Goal: Information Seeking & Learning: Learn about a topic

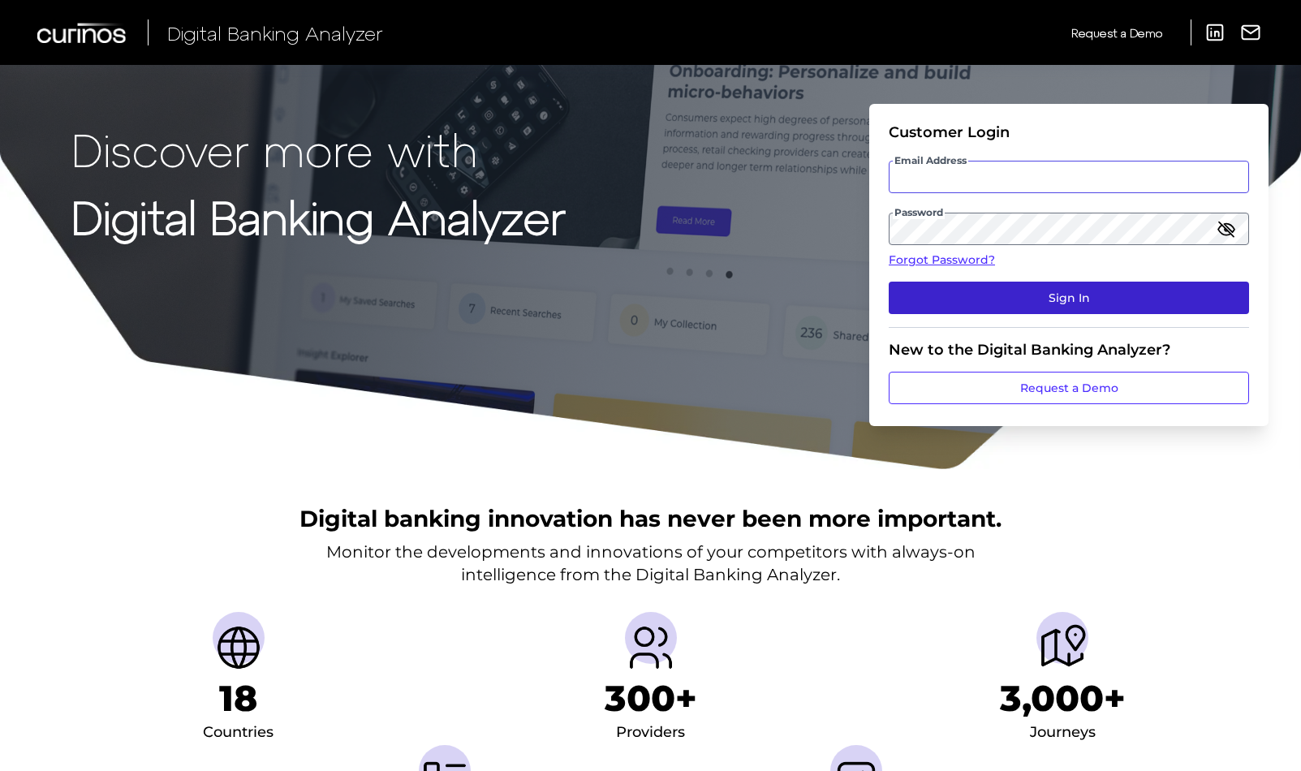
type input "[PERSON_NAME][EMAIL_ADDRESS][PERSON_NAME][DOMAIN_NAME]"
click at [984, 286] on button "Sign In" at bounding box center [1069, 298] width 360 height 32
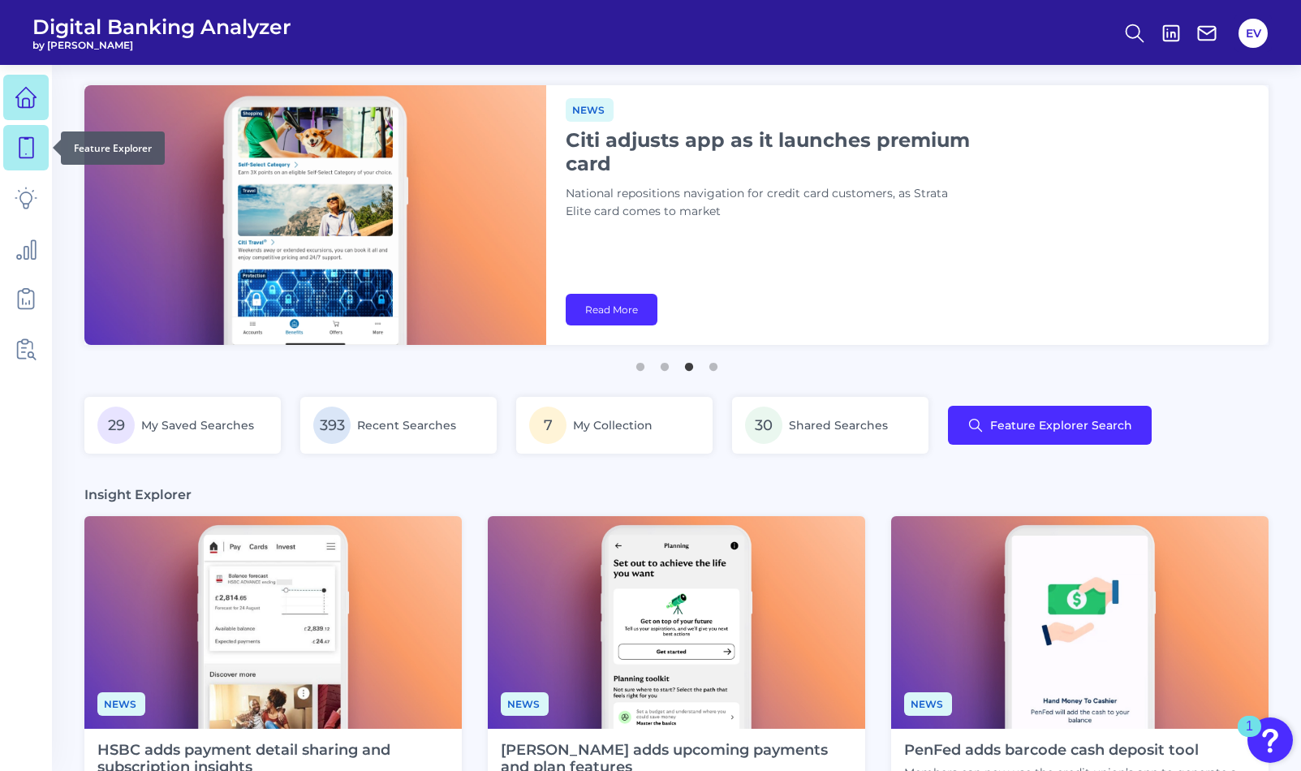
click at [18, 139] on icon at bounding box center [26, 147] width 23 height 23
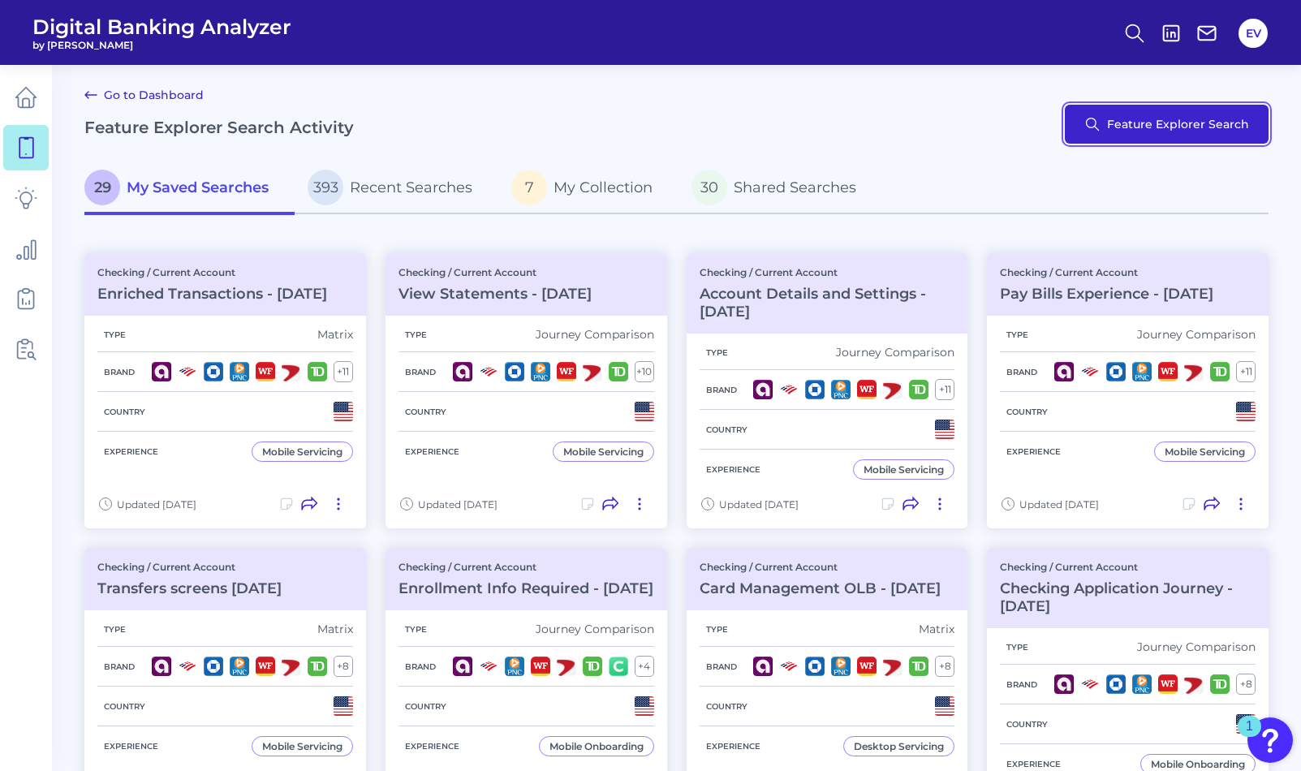
click at [1110, 133] on button "Feature Explorer Search" at bounding box center [1167, 124] width 204 height 39
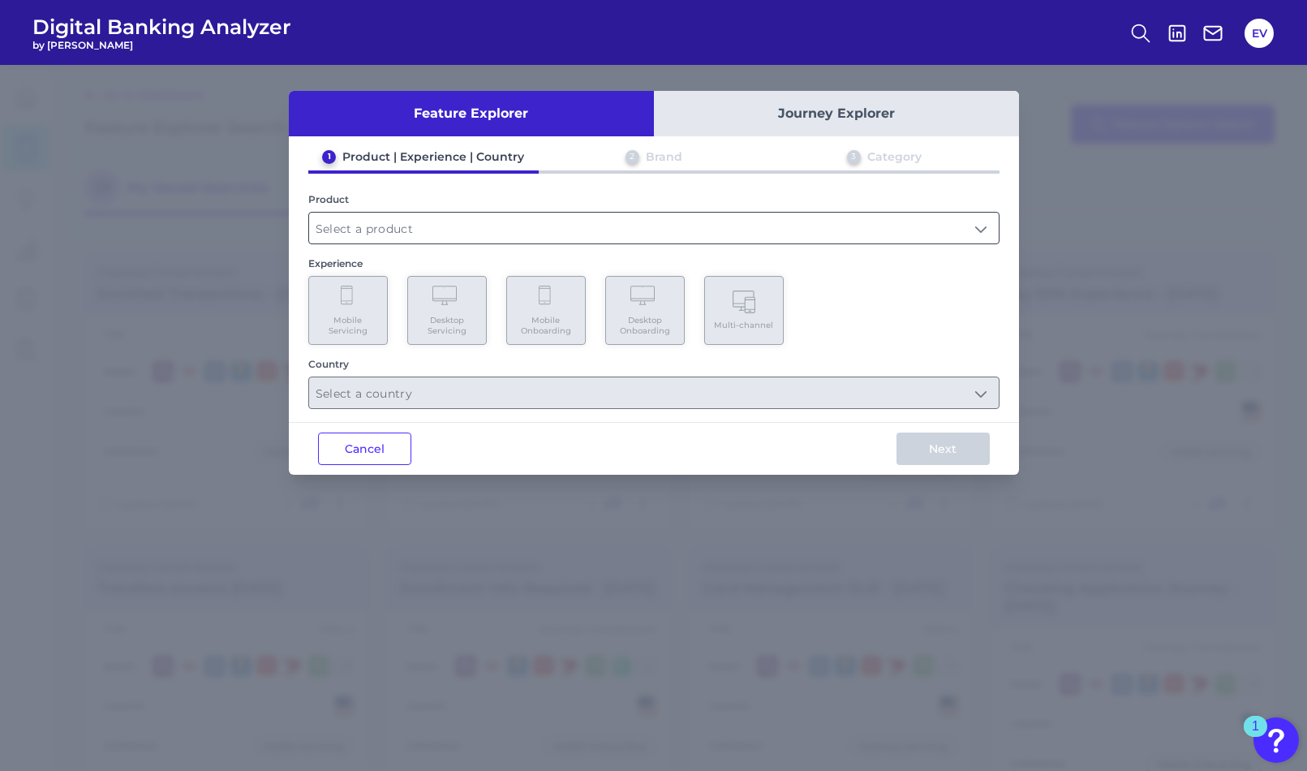
click at [522, 228] on input "text" at bounding box center [654, 228] width 690 height 31
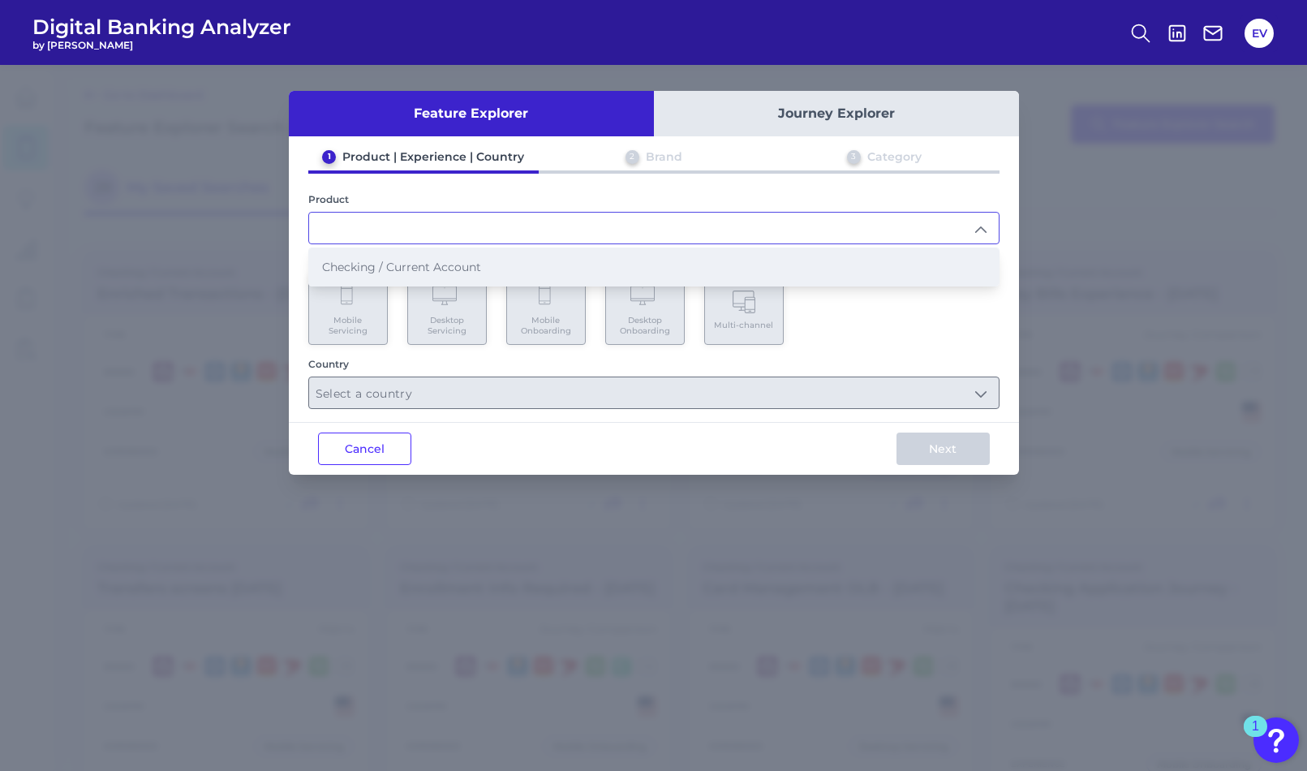
click at [501, 265] on li "Checking / Current Account" at bounding box center [654, 266] width 690 height 37
type input "Checking / Current Account"
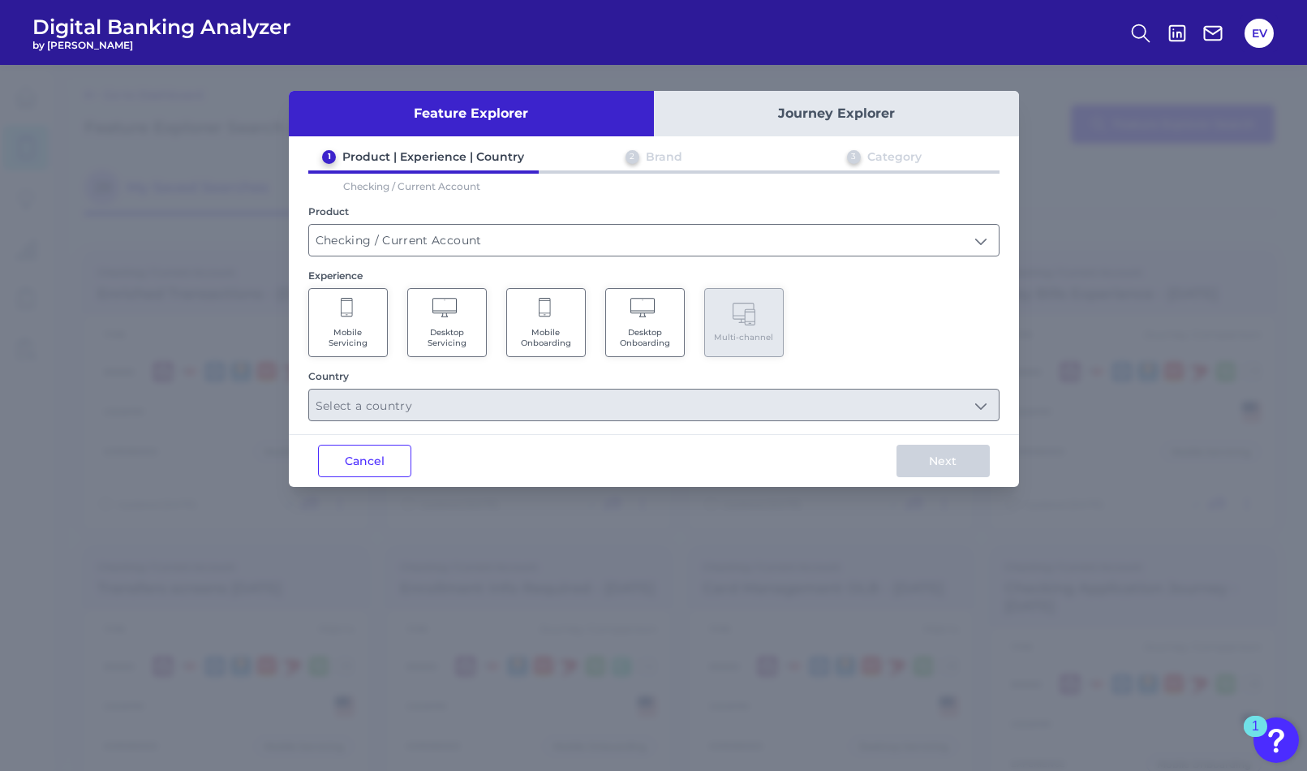
click at [364, 338] on span "Mobile Servicing" at bounding box center [348, 337] width 62 height 21
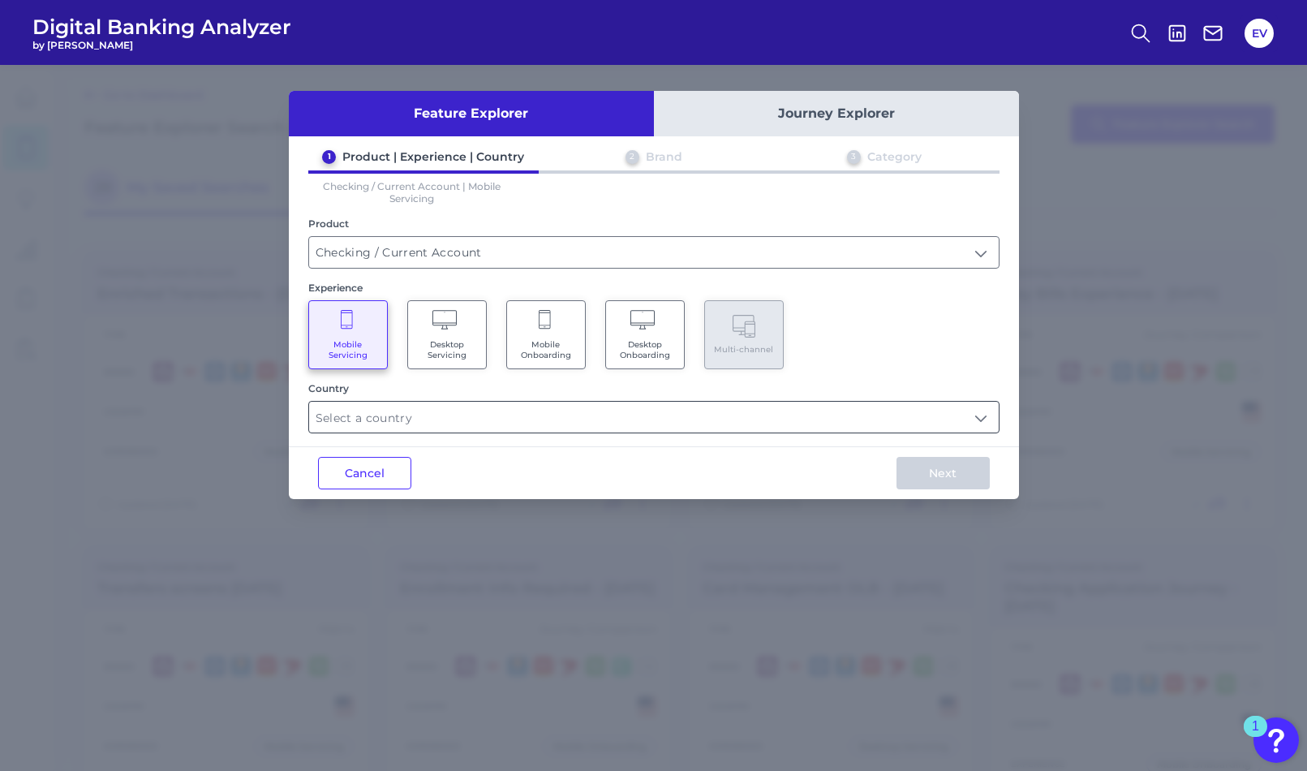
click at [432, 410] on input "text" at bounding box center [654, 417] width 690 height 31
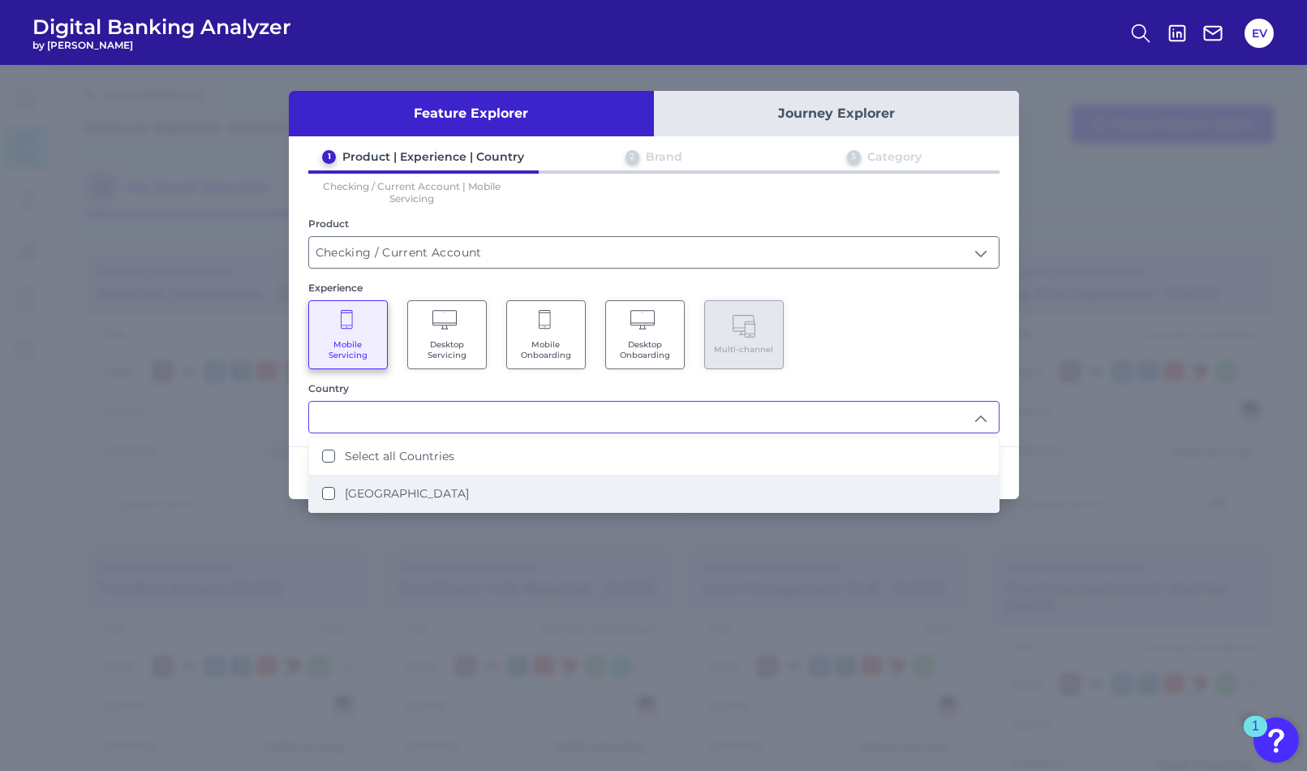
click at [424, 487] on li "[GEOGRAPHIC_DATA]" at bounding box center [654, 493] width 690 height 37
type input "Select all Countries"
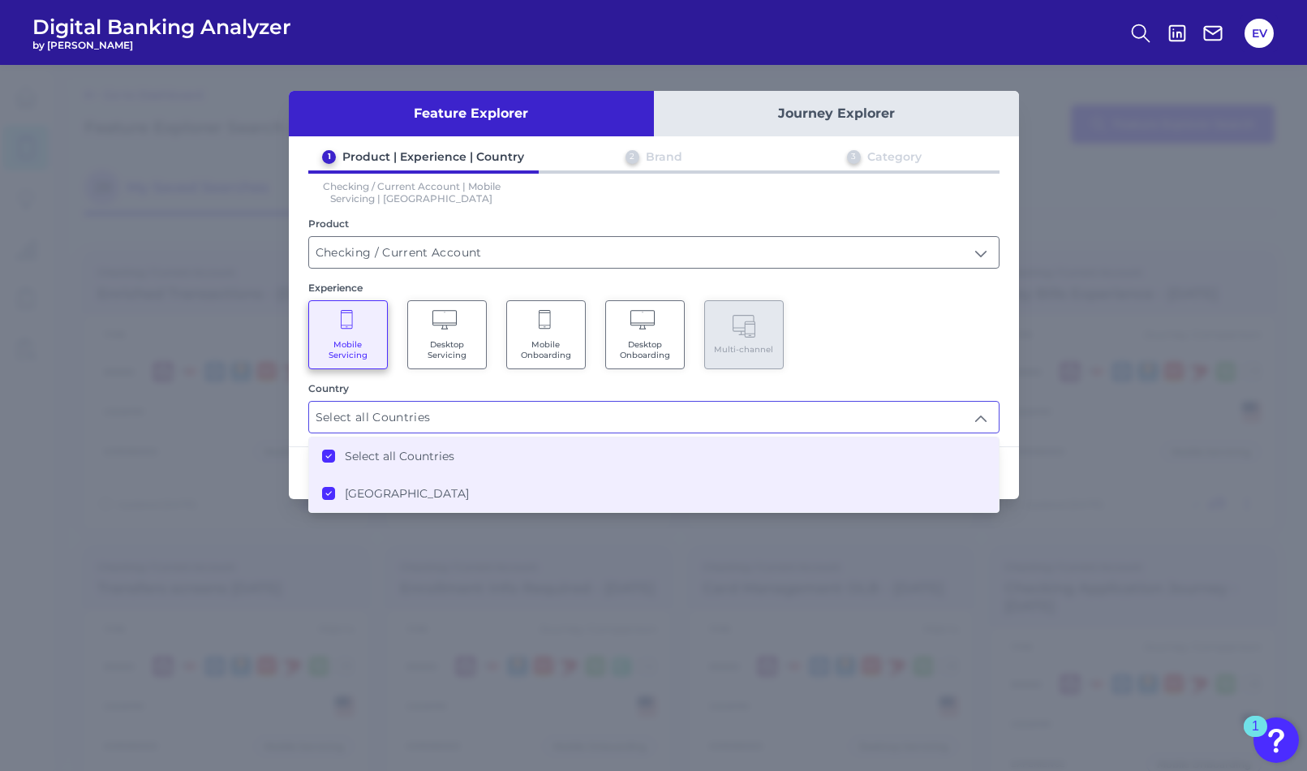
click at [941, 378] on div "1 Product | Experience | Country 2 Brand 3 Category Checking / Current Account …" at bounding box center [654, 291] width 730 height 284
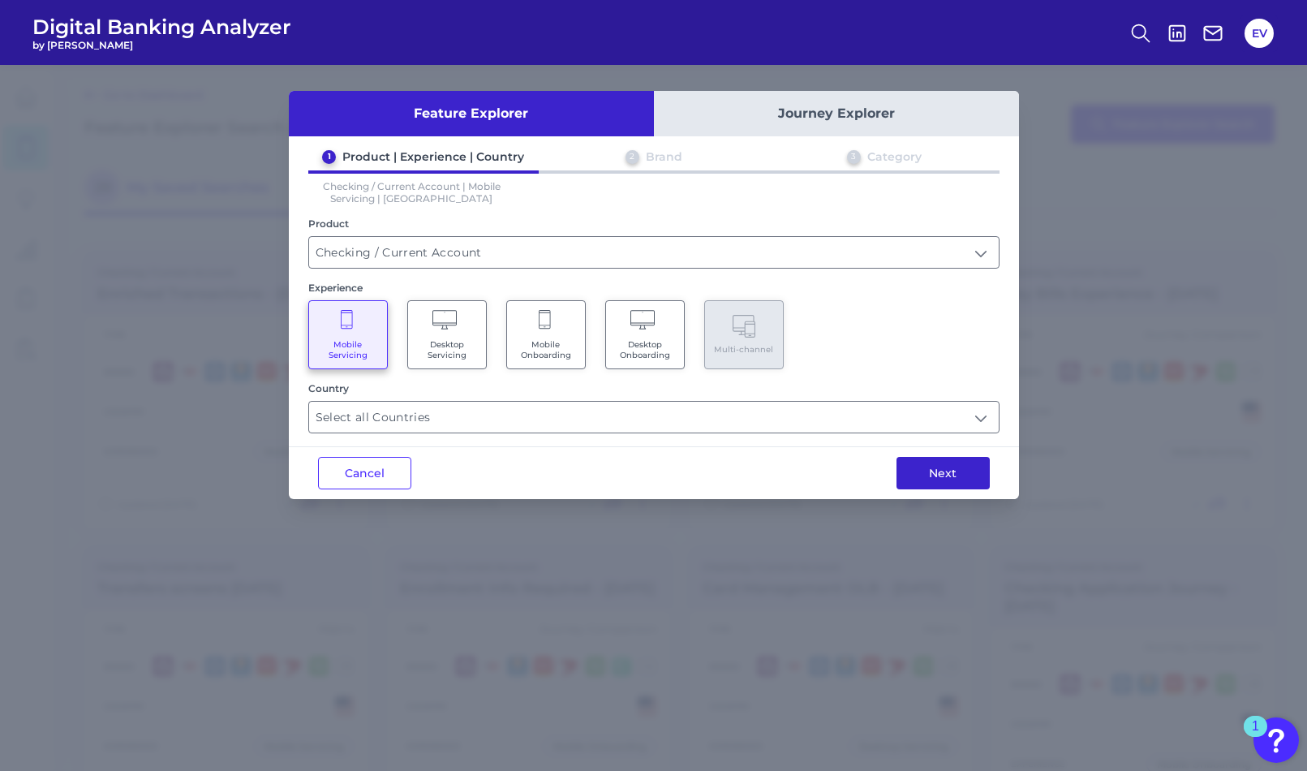
click at [972, 457] on button "Next" at bounding box center [943, 473] width 93 height 32
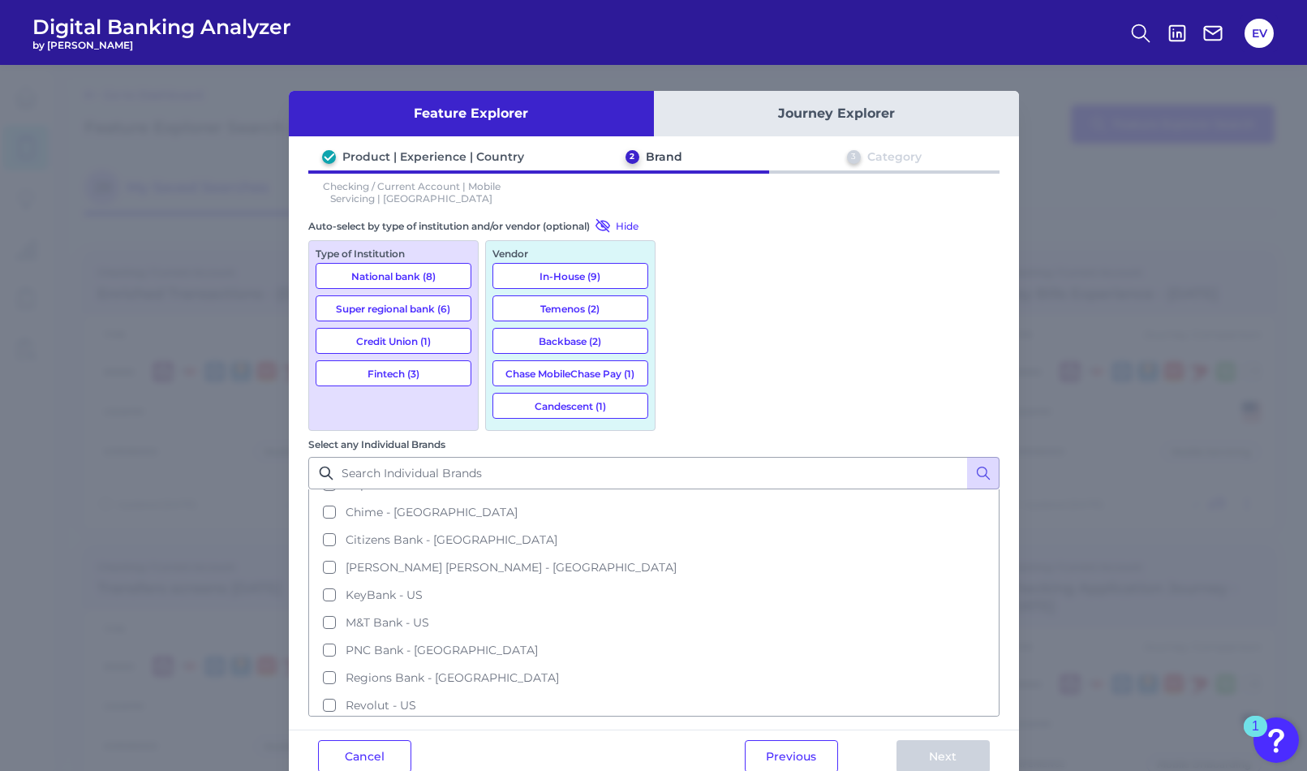
scroll to position [107, 0]
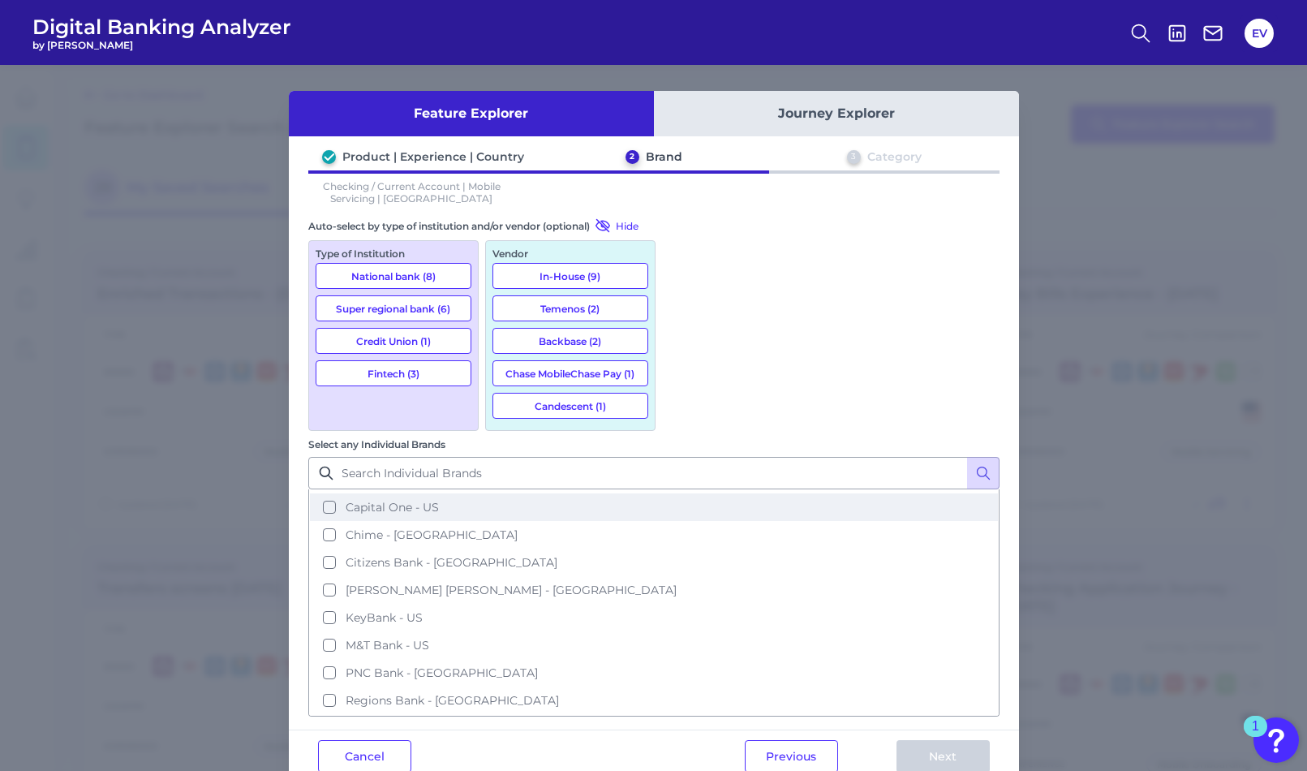
click at [684, 493] on button "Capital One - US" at bounding box center [654, 507] width 688 height 28
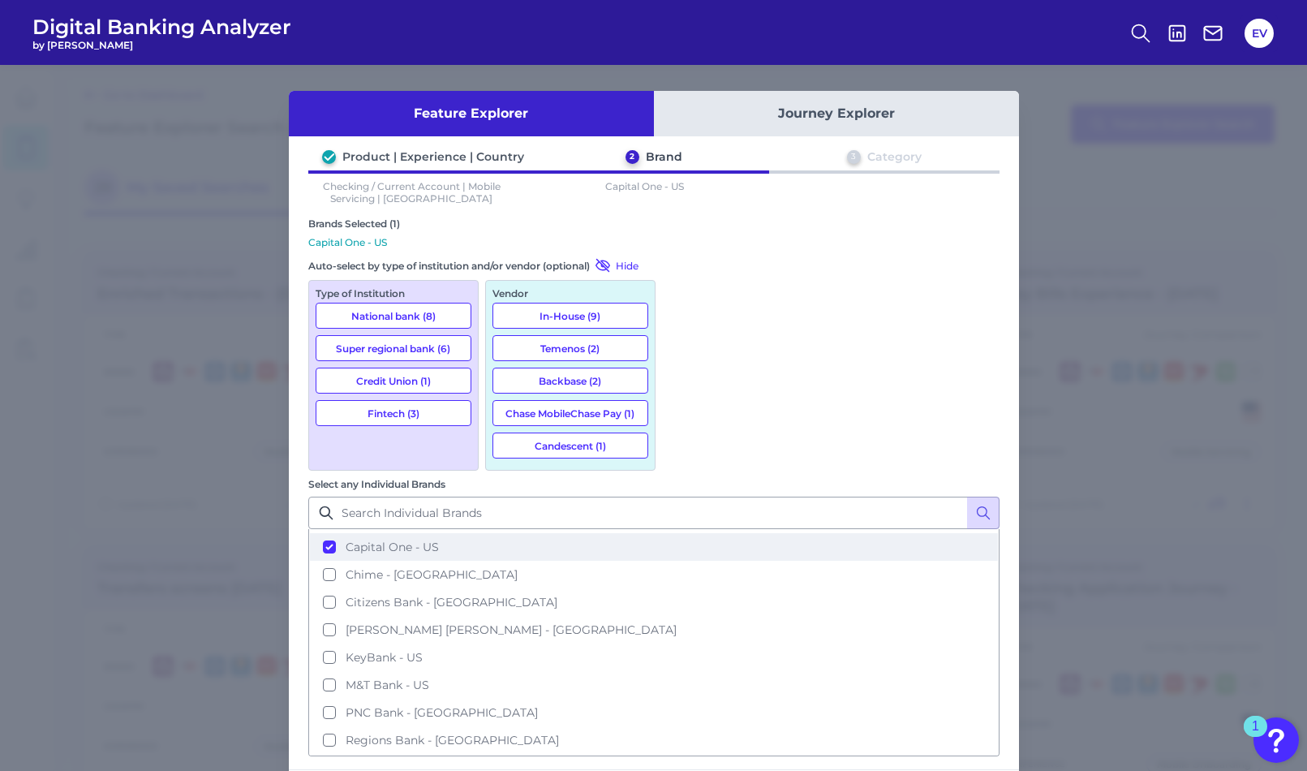
click at [684, 533] on button "Capital One - US" at bounding box center [654, 547] width 688 height 28
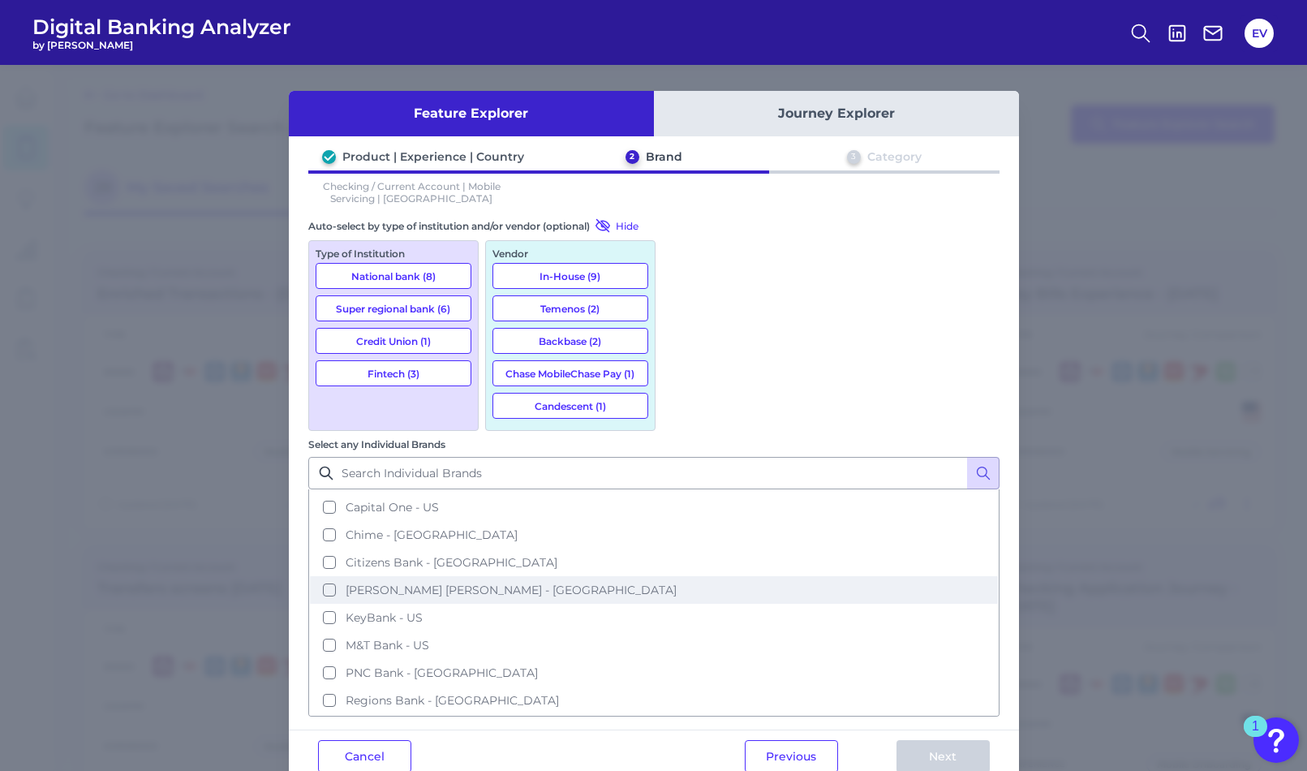
scroll to position [0, 0]
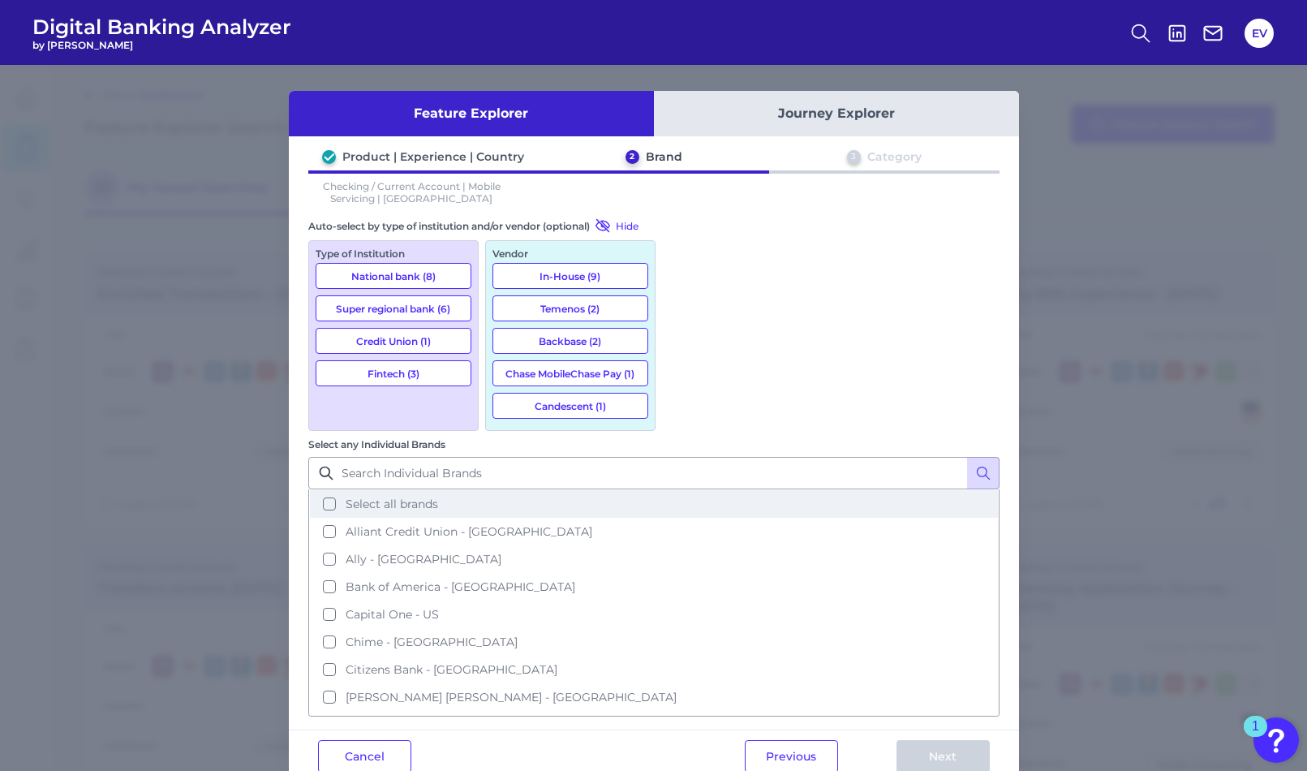
click at [680, 490] on button "Select all brands" at bounding box center [654, 504] width 688 height 28
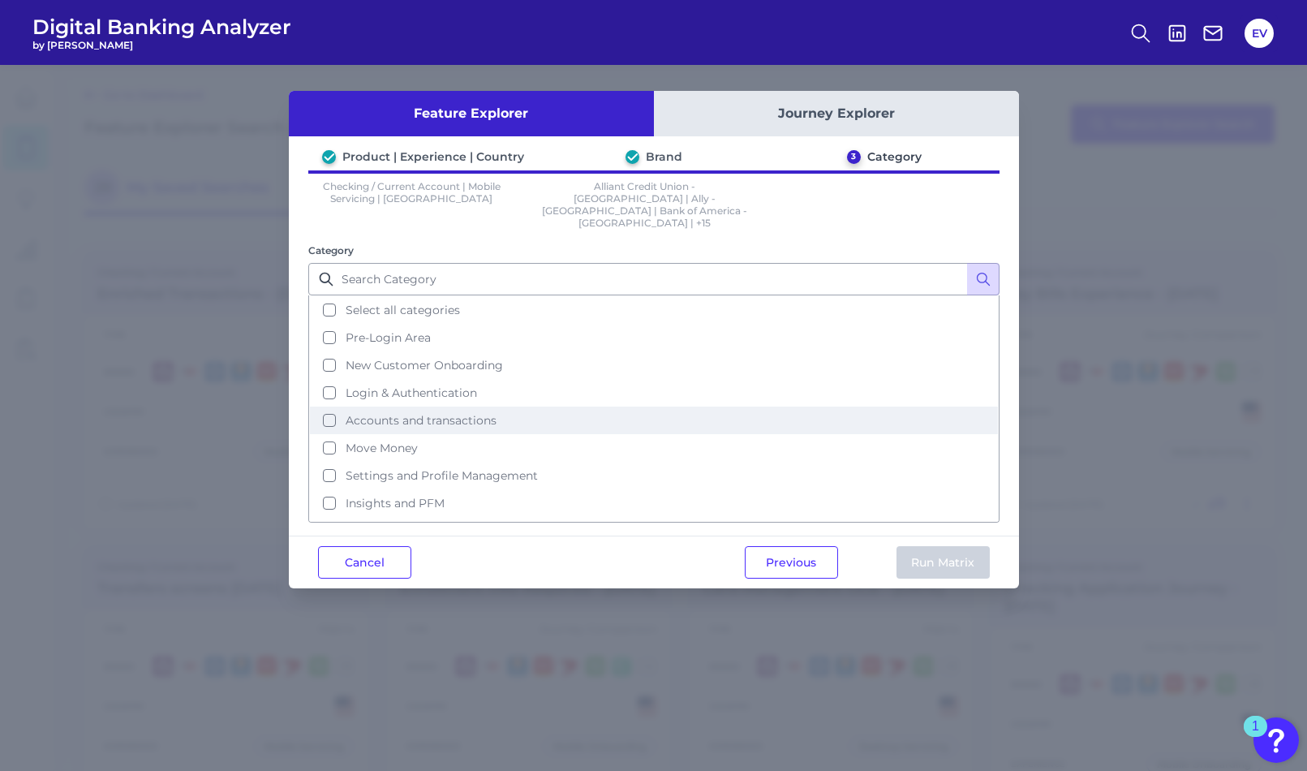
scroll to position [15, 0]
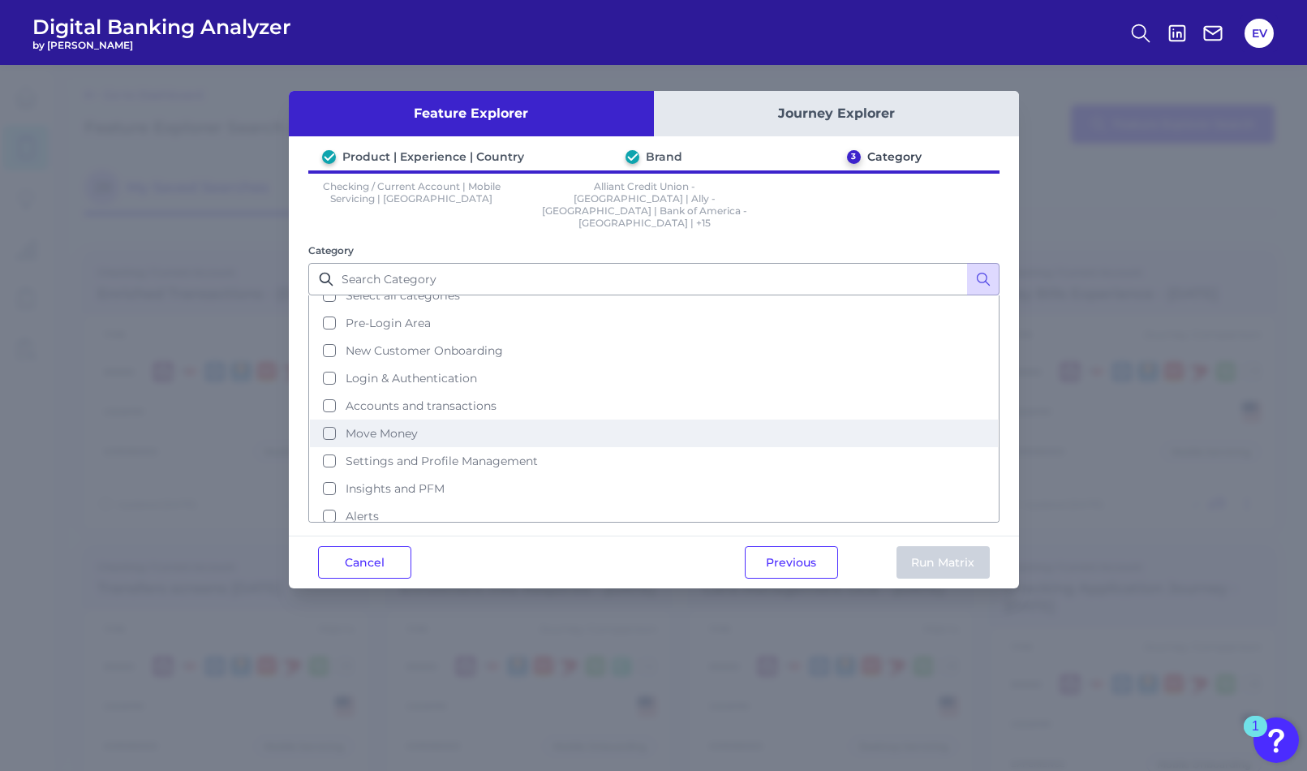
click at [398, 420] on button "Move Money" at bounding box center [654, 434] width 688 height 28
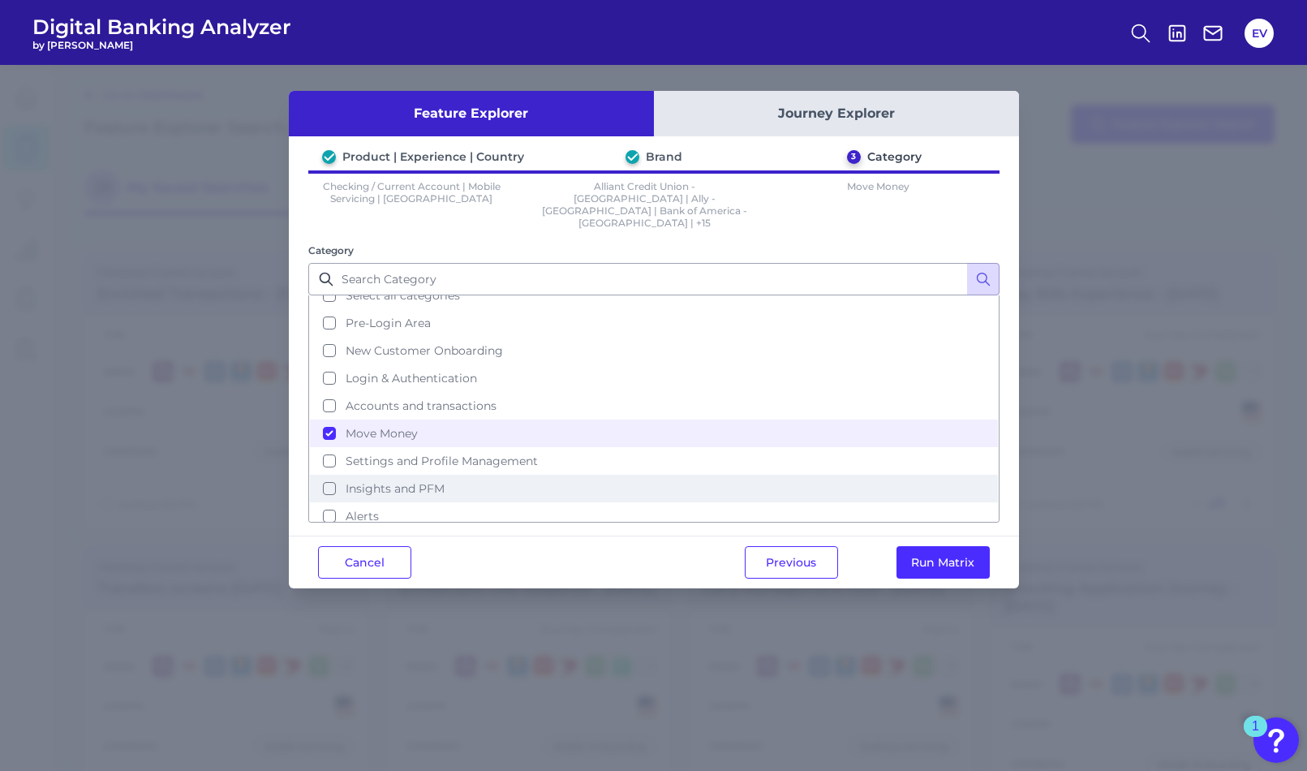
click at [398, 481] on span "Insights and PFM" at bounding box center [395, 488] width 99 height 15
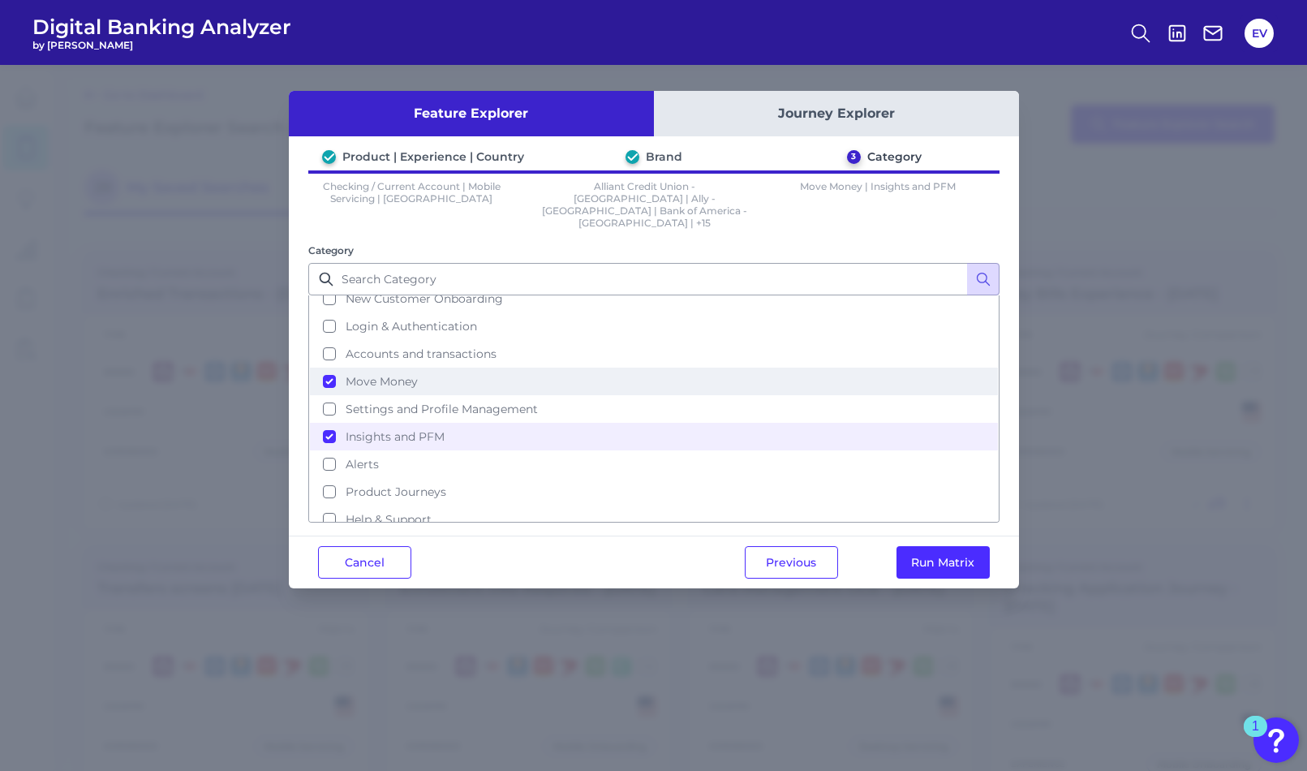
scroll to position [70, 0]
click at [914, 546] on button "Run Matrix" at bounding box center [943, 562] width 93 height 32
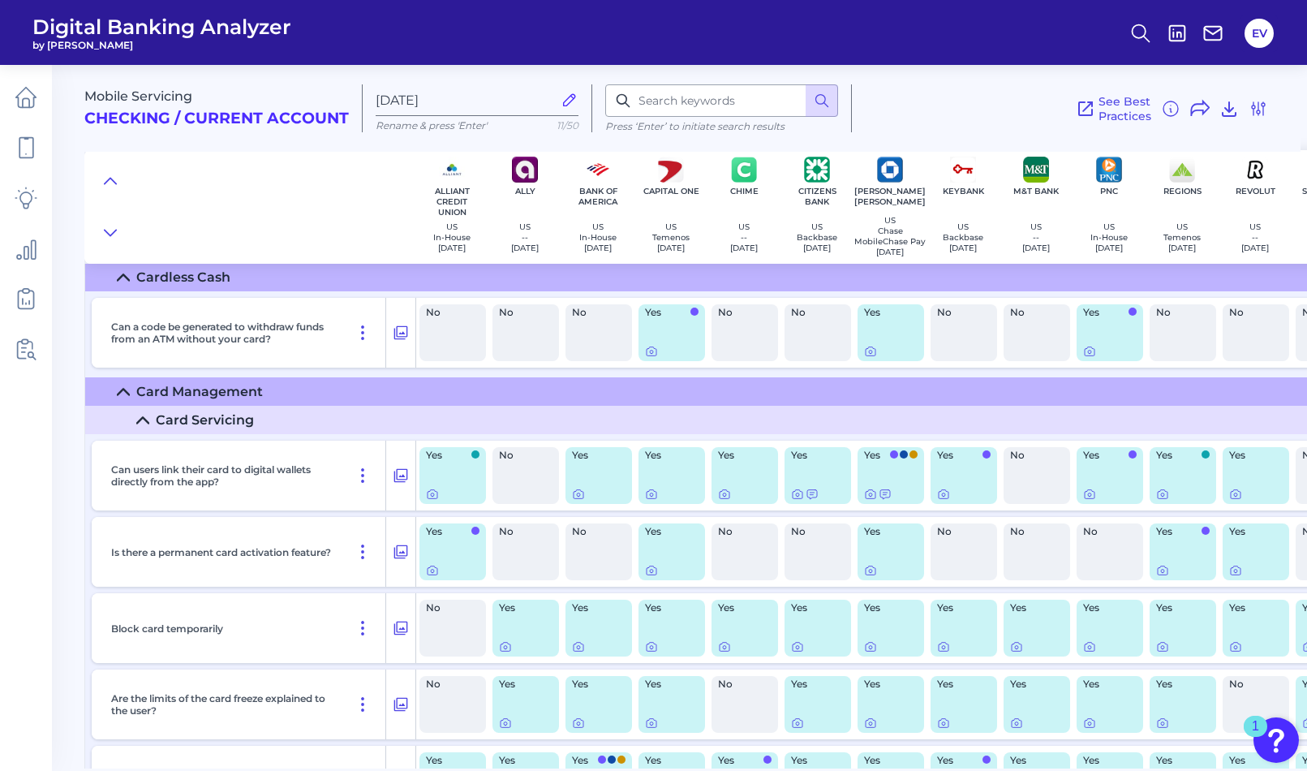
scroll to position [5831, 0]
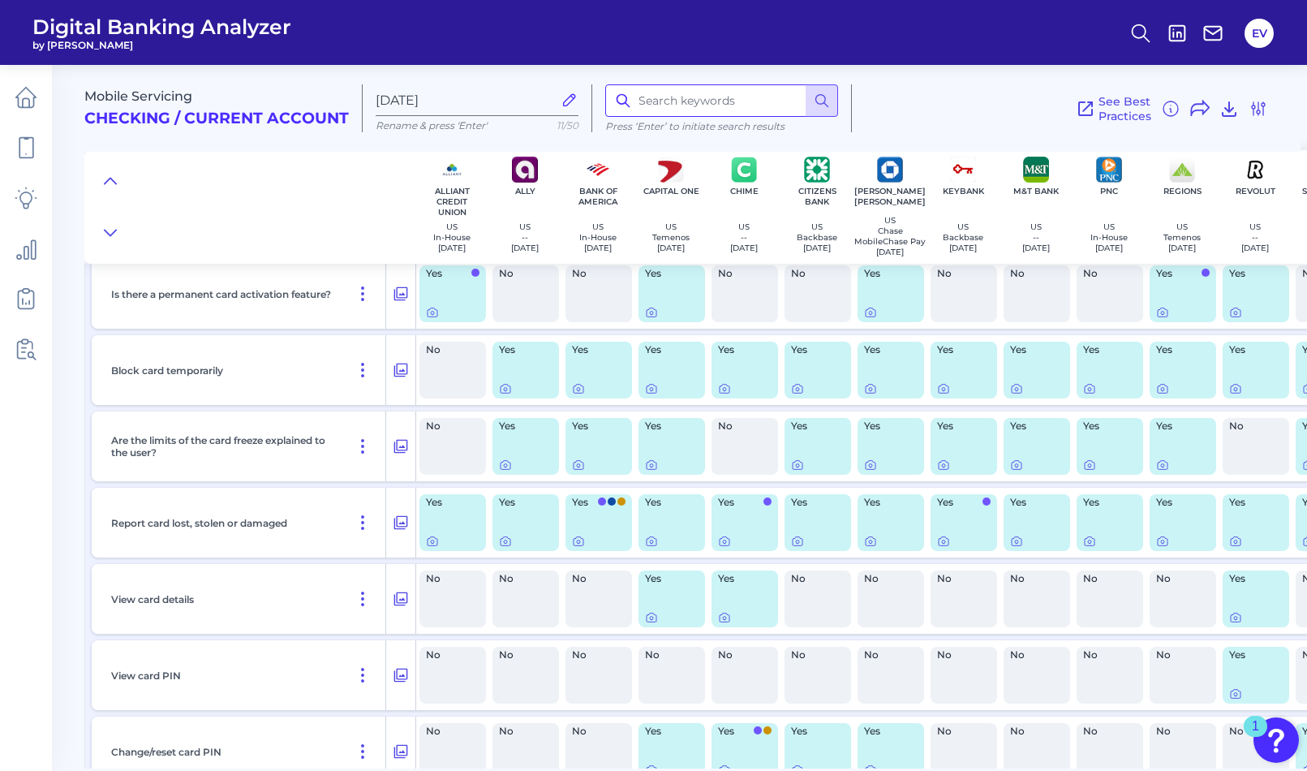
click at [666, 99] on input at bounding box center [721, 100] width 233 height 32
type input "recurring"
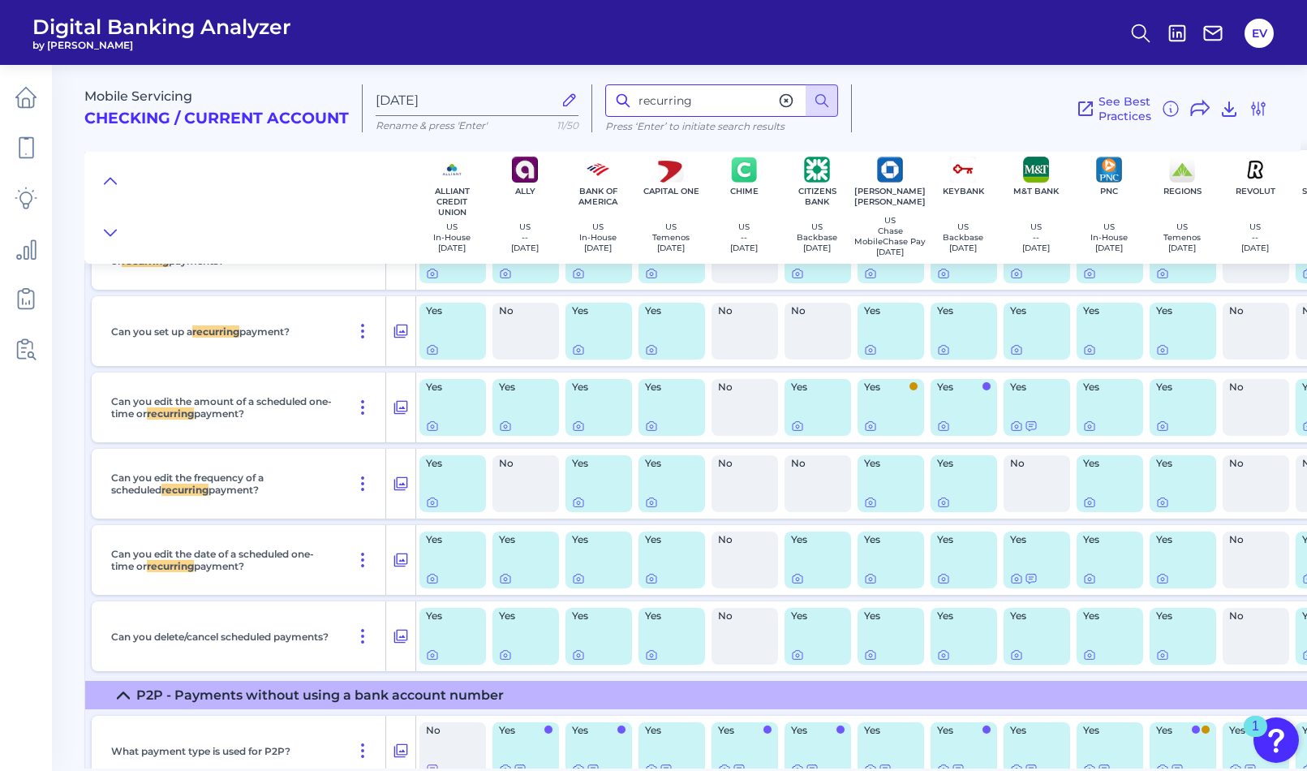
scroll to position [1493, 0]
click at [651, 347] on div at bounding box center [652, 341] width 16 height 16
click at [651, 348] on div at bounding box center [652, 341] width 16 height 16
click at [652, 351] on icon at bounding box center [651, 351] width 3 height 3
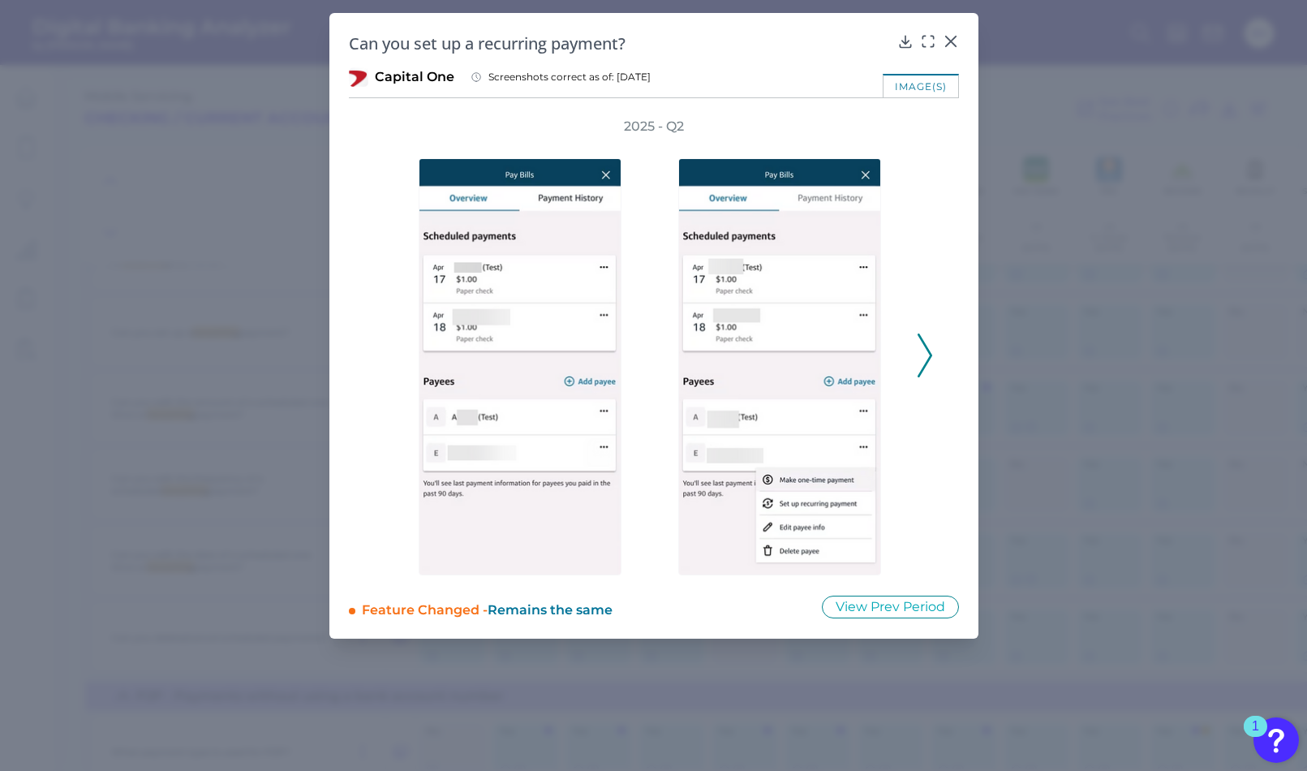
click at [922, 346] on icon at bounding box center [925, 355] width 15 height 44
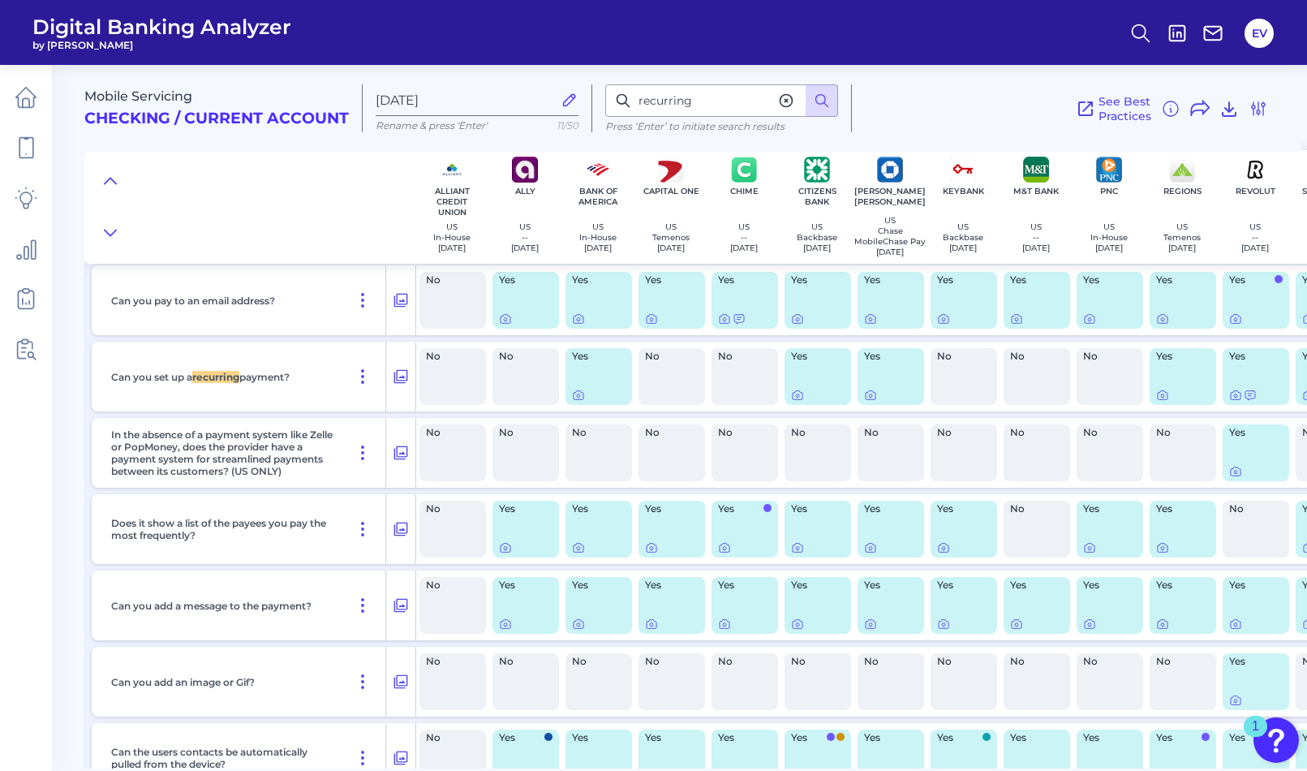
scroll to position [2107, 0]
